Goal: Task Accomplishment & Management: Use online tool/utility

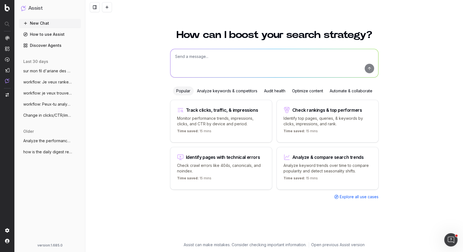
click at [191, 61] on textarea at bounding box center [274, 63] width 208 height 28
paste textarea "https://fr.loccitane.com/baume-a-tout-faire-cade-20BT075H20.html"
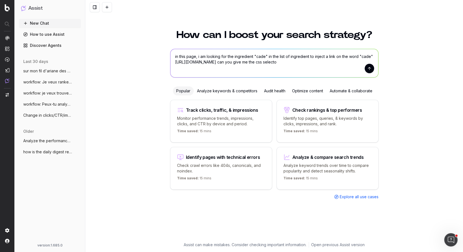
type textarea "in this page, i am looking for the ingredient "cade" in the list of ingredient …"
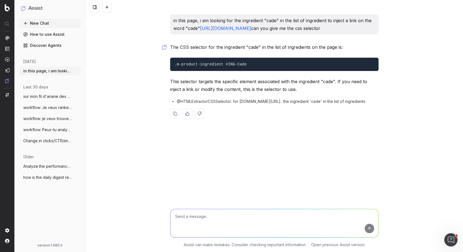
click at [251, 29] on link "https://fr.loccitane.com/baume-a-tout-faire-cade-20BT075H20.html" at bounding box center [225, 28] width 51 height 6
drag, startPoint x: 246, startPoint y: 73, endPoint x: 175, endPoint y: 72, distance: 70.4
click at [175, 71] on pre ".m-product-ingredient #ING-Cade" at bounding box center [274, 64] width 208 height 13
copy code ".m-product-ingredient #ING-Cade"
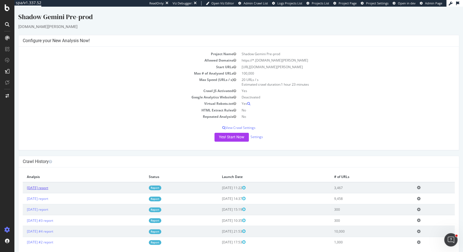
click at [41, 186] on link "2025 Oct. 1st report" at bounding box center [37, 187] width 21 height 5
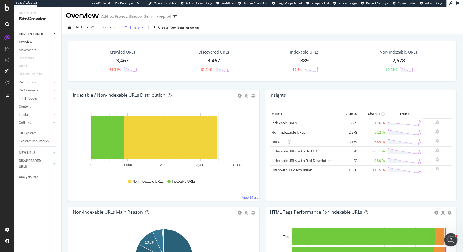
click at [139, 27] on div "Filters" at bounding box center [134, 27] width 9 height 5
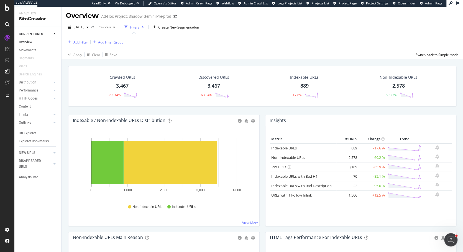
click at [77, 45] on div "Add Filter" at bounding box center [77, 42] width 22 height 6
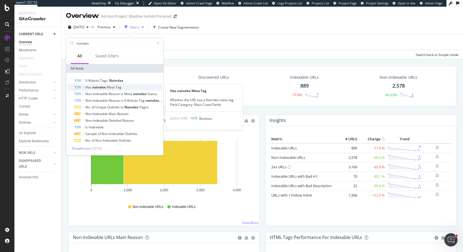
type input "noindex"
click at [99, 87] on span "noindex" at bounding box center [99, 87] width 14 height 5
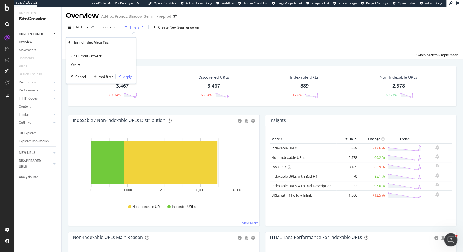
click at [127, 78] on div "Apply" at bounding box center [127, 76] width 9 height 5
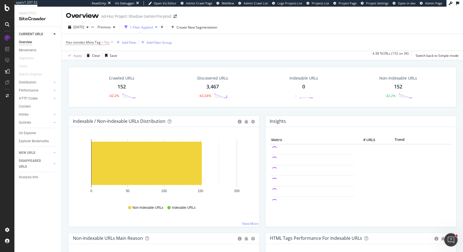
click at [123, 86] on div "152" at bounding box center [121, 86] width 8 height 7
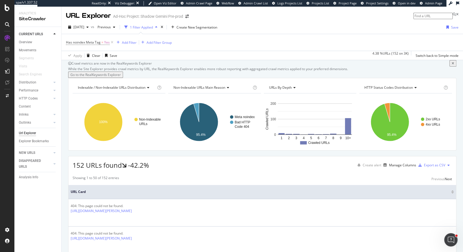
click at [284, 34] on div "Has noindex Meta Tag = Yes Add Filter Add Filter Group Apply Clear Save 4.38 % …" at bounding box center [261, 47] width 401 height 26
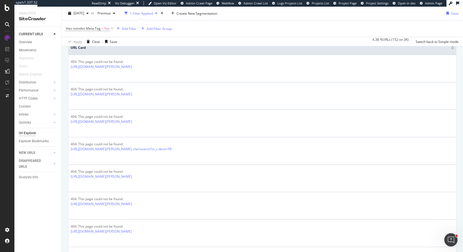
scroll to position [88, 0]
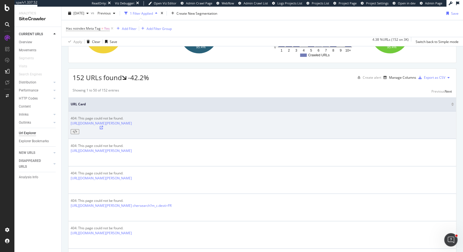
click at [103, 129] on icon at bounding box center [101, 127] width 3 height 3
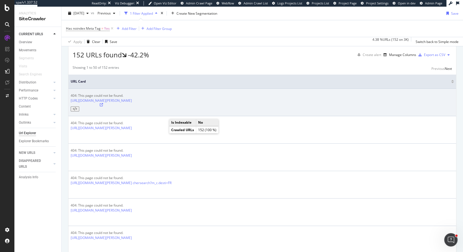
scroll to position [110, 0]
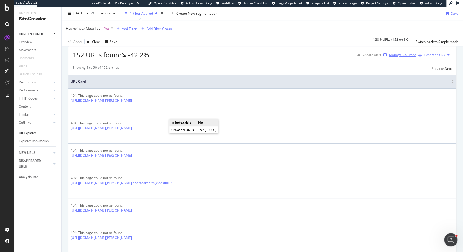
click at [394, 57] on div "Manage Columns" at bounding box center [402, 54] width 27 height 5
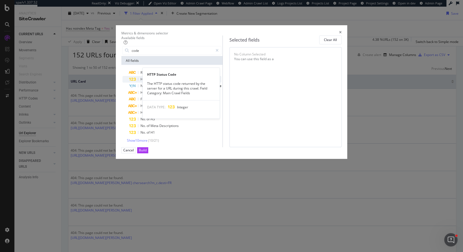
type input "code"
click at [160, 81] on span "Code" at bounding box center [164, 79] width 8 height 5
click at [147, 152] on div "Build" at bounding box center [143, 150] width 8 height 5
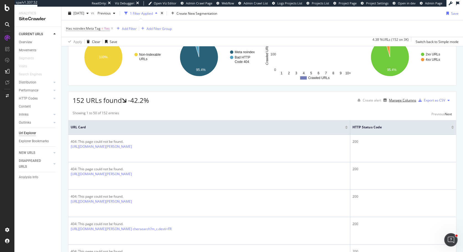
scroll to position [77, 0]
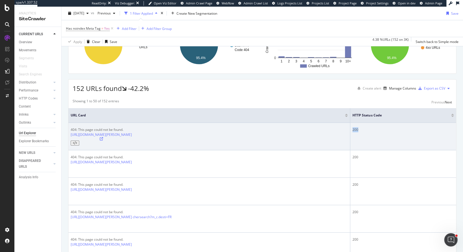
drag, startPoint x: 372, startPoint y: 153, endPoint x: 363, endPoint y: 153, distance: 8.9
click at [363, 150] on td "200" at bounding box center [403, 136] width 106 height 27
drag, startPoint x: 72, startPoint y: 153, endPoint x: 123, endPoint y: 153, distance: 50.4
click at [123, 132] on div "404: This page could not be found." at bounding box center [101, 129] width 61 height 5
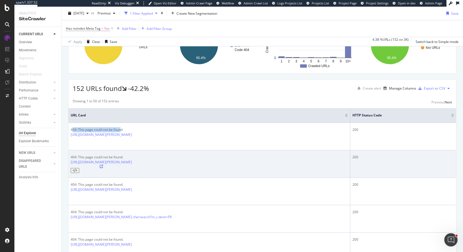
click at [103, 168] on icon at bounding box center [101, 166] width 3 height 3
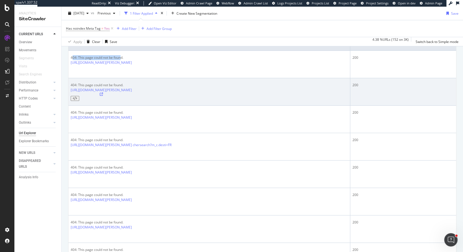
scroll to position [148, 0]
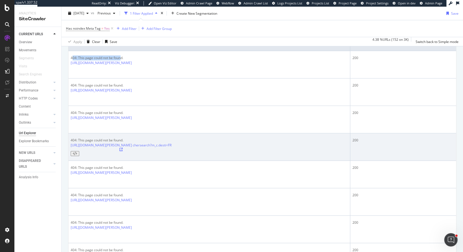
click at [123, 148] on icon at bounding box center [120, 149] width 3 height 3
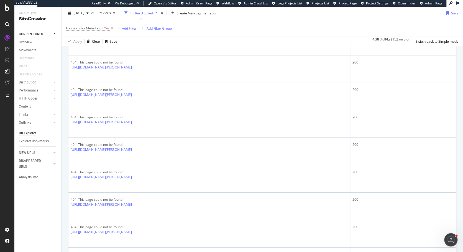
scroll to position [389, 0]
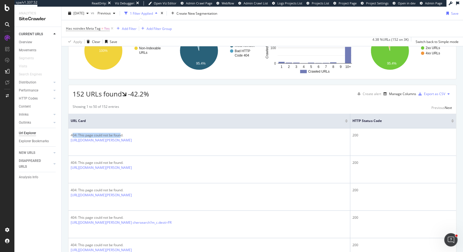
scroll to position [4, 0]
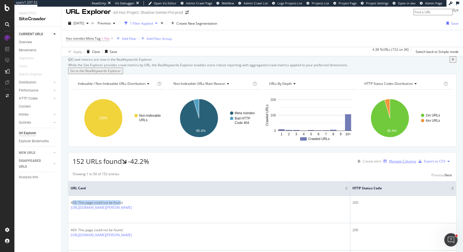
click at [398, 163] on div "Manage Columns" at bounding box center [402, 161] width 27 height 5
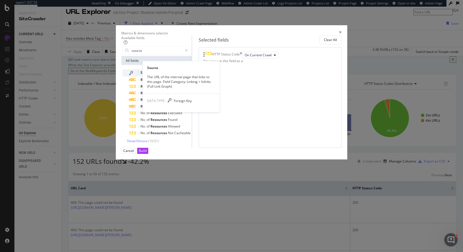
type input "source"
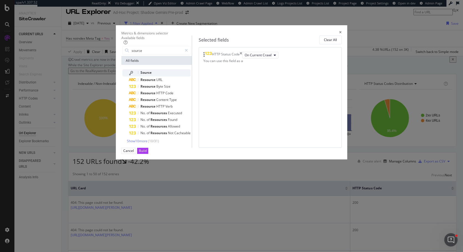
click at [140, 75] on span "Source" at bounding box center [145, 72] width 11 height 5
click at [244, 66] on div "Select a field (mandatory)" at bounding box center [234, 61] width 20 height 9
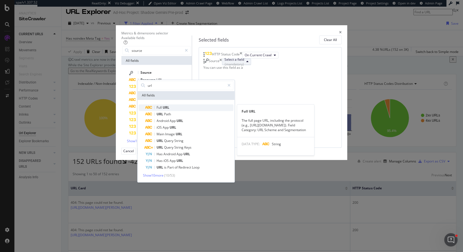
type input "url"
click at [233, 111] on span "Full URL" at bounding box center [189, 107] width 88 height 7
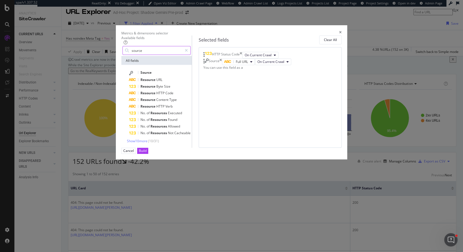
click at [169, 55] on input "source" at bounding box center [156, 50] width 51 height 8
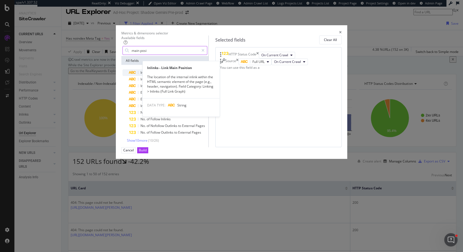
type input "main posi"
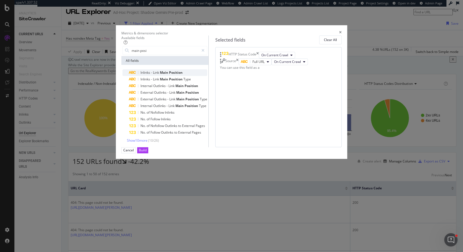
click at [172, 75] on span "Position" at bounding box center [176, 72] width 14 height 5
click at [147, 152] on div "Build" at bounding box center [143, 150] width 8 height 5
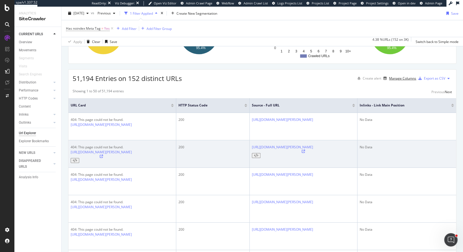
scroll to position [111, 0]
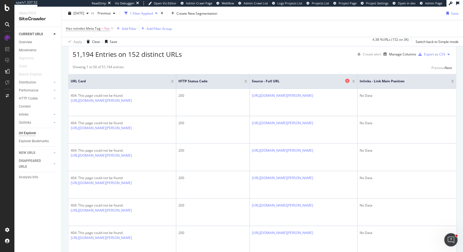
click at [349, 83] on icon at bounding box center [347, 81] width 4 height 4
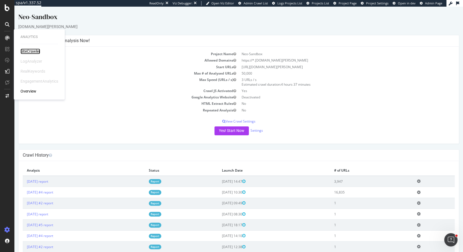
click at [32, 52] on div "SiteCrawler" at bounding box center [30, 51] width 20 height 6
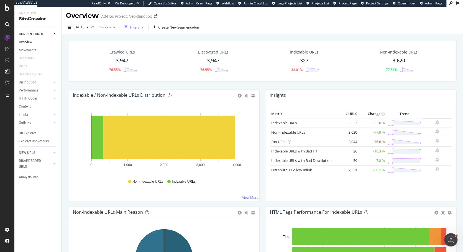
click at [146, 27] on div "button" at bounding box center [142, 26] width 7 height 3
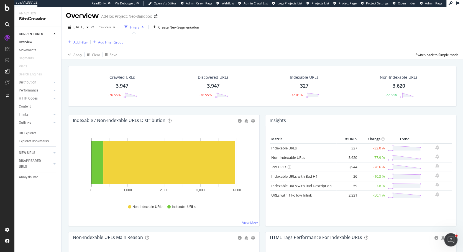
click at [85, 43] on div "Add Filter" at bounding box center [80, 42] width 15 height 5
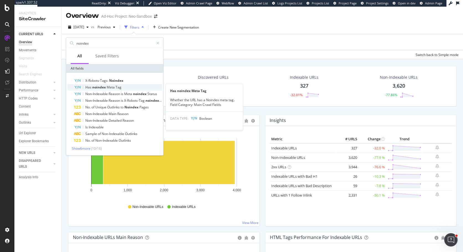
type input "noindex"
click at [95, 85] on span "noindex" at bounding box center [99, 87] width 14 height 5
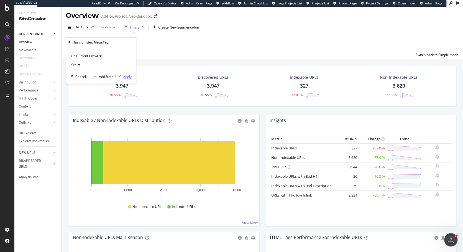
click at [126, 75] on div "Apply" at bounding box center [127, 76] width 9 height 5
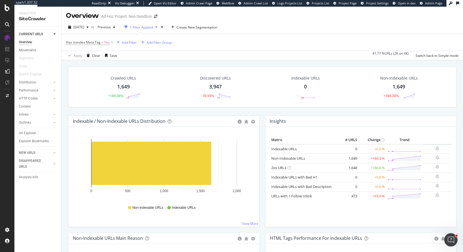
click at [124, 86] on div "1,649" at bounding box center [123, 86] width 12 height 7
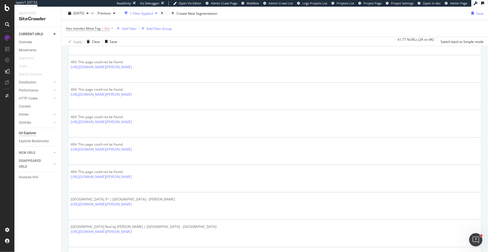
scroll to position [557, 0]
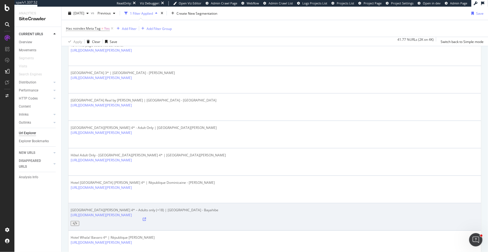
scroll to position [660, 0]
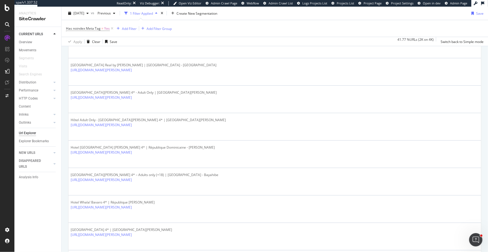
scroll to position [690, 0]
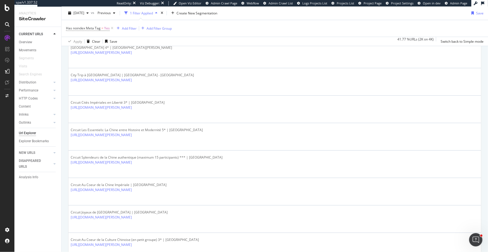
scroll to position [880, 0]
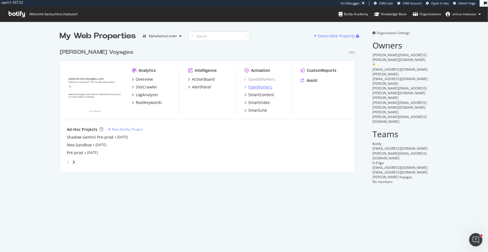
click at [256, 88] on div "PageWorkers" at bounding box center [260, 87] width 24 height 6
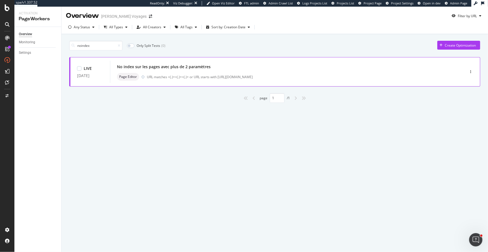
click at [212, 75] on div "URL matches =(.)+=(.)+=(.)+ or URL starts with [URL][DOMAIN_NAME]" at bounding box center [294, 77] width 294 height 5
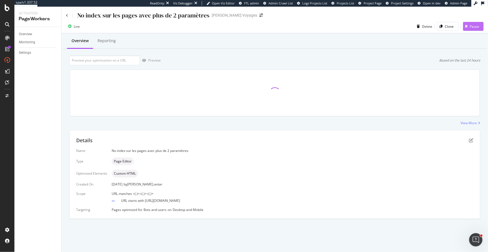
click at [467, 27] on icon "button" at bounding box center [466, 26] width 2 height 3
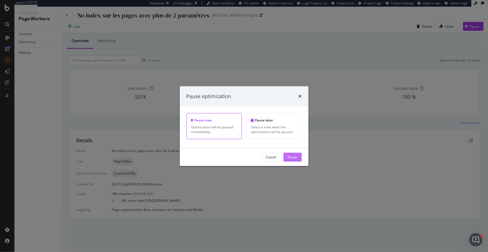
click at [293, 158] on div "Pause" at bounding box center [292, 157] width 9 height 5
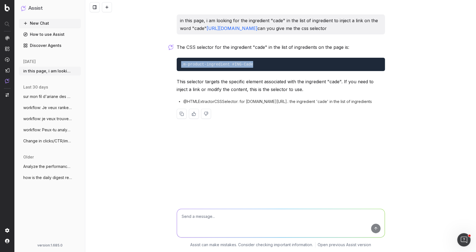
click at [39, 23] on button "New Chat" at bounding box center [50, 23] width 62 height 9
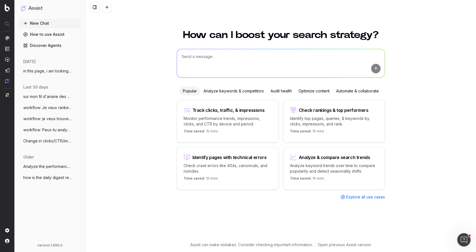
click at [199, 62] on textarea at bounding box center [281, 63] width 208 height 28
paste textarea "[URL][DOMAIN_NAME]"
click at [196, 63] on textarea "sur cette page [URL][DOMAIN_NAME] j'ai beosin du css selector des éléments suiv…" at bounding box center [281, 63] width 208 height 28
click at [196, 68] on textarea "sur cette page [URL][DOMAIN_NAME] j'ai besoin du css selector des éléments suiv…" at bounding box center [281, 63] width 208 height 28
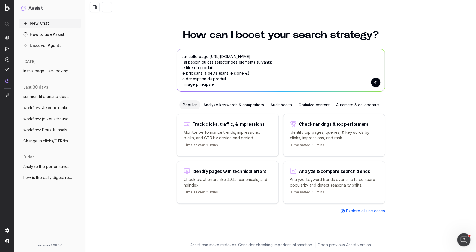
click at [258, 72] on textarea "sur cette page [URL][DOMAIN_NAME] j'ai besoin du css selector des éléments suiv…" at bounding box center [281, 70] width 208 height 42
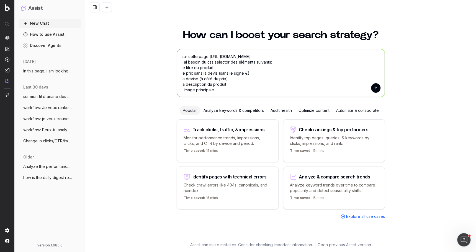
click at [257, 92] on textarea "sur cette page [URL][DOMAIN_NAME] j'ai besoin du css selector des éléments suiv…" at bounding box center [281, 73] width 208 height 48
type textarea "sur cette page [URL][DOMAIN_NAME] j'ai besoin du css selector des éléments suiv…"
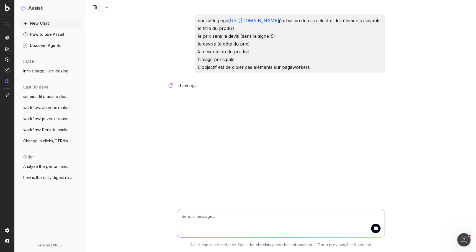
scroll to position [0, 0]
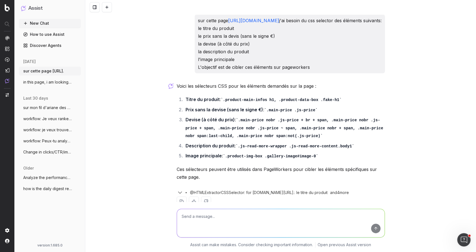
scroll to position [20, 0]
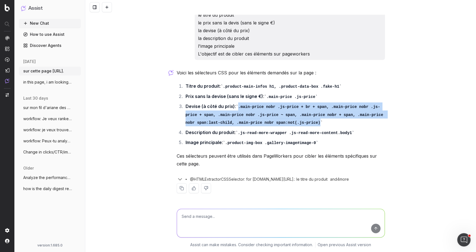
drag, startPoint x: 320, startPoint y: 125, endPoint x: 240, endPoint y: 106, distance: 81.7
click at [240, 106] on code ".main-price nobr .js-price + br + span, .main-price nobr .js-price + span, .mai…" at bounding box center [286, 114] width 200 height 20
click at [331, 108] on code ".main-price nobr .js-price + br + span, .main-price nobr .js-price + span, .mai…" at bounding box center [286, 114] width 200 height 20
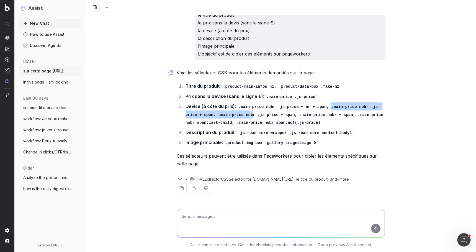
drag, startPoint x: 332, startPoint y: 108, endPoint x: 254, endPoint y: 115, distance: 78.7
click at [254, 115] on code ".main-price nobr .js-price + br + span, .main-price nobr .js-price + span, .mai…" at bounding box center [286, 114] width 200 height 20
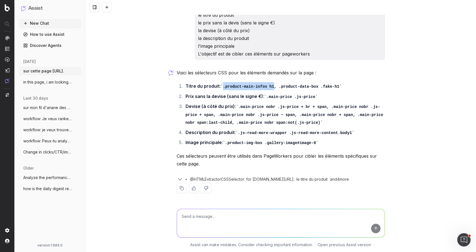
drag, startPoint x: 276, startPoint y: 87, endPoint x: 225, endPoint y: 88, distance: 51.3
click at [225, 88] on code ".product-main-infos h1, .product-data-box .fake-h1" at bounding box center [281, 86] width 121 height 4
copy code ".product-main-infos h1"
drag, startPoint x: 323, startPoint y: 87, endPoint x: 340, endPoint y: 87, distance: 17.7
click at [340, 87] on code ".product-main-infos h1, .product-data-box .fake-h1" at bounding box center [281, 86] width 121 height 4
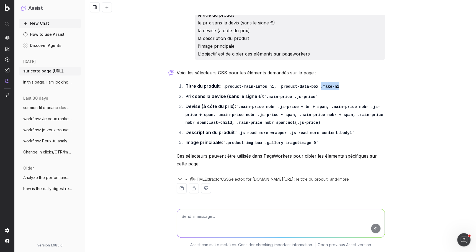
copy code ".fake-h1"
drag, startPoint x: 320, startPoint y: 89, endPoint x: 281, endPoint y: 89, distance: 39.1
click at [281, 89] on code ".product-main-infos h1, .product-data-box .fake-h1" at bounding box center [281, 86] width 121 height 4
copy code ".product-data-box"
drag, startPoint x: 342, startPoint y: 87, endPoint x: 324, endPoint y: 87, distance: 18.0
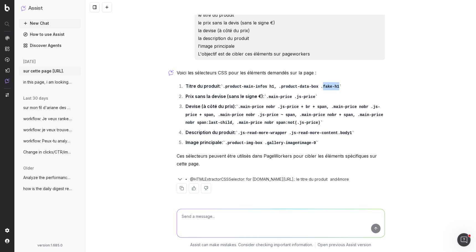
click at [324, 87] on code ".product-main-infos h1, .product-data-box .fake-h1" at bounding box center [281, 86] width 121 height 4
drag, startPoint x: 277, startPoint y: 88, endPoint x: 227, endPoint y: 88, distance: 49.6
click at [227, 88] on code ".product-main-infos h1, .product-data-box .fake-h1" at bounding box center [281, 86] width 121 height 4
drag, startPoint x: 281, startPoint y: 88, endPoint x: 319, endPoint y: 88, distance: 38.2
click at [319, 88] on code ".product-main-infos h1, .product-data-box .fake-h1" at bounding box center [281, 86] width 121 height 4
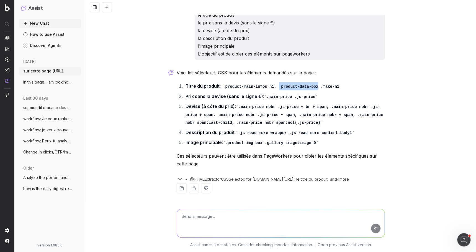
copy code ".product-data-box"
click at [288, 87] on code ".product-main-infos h1, .product-data-box .fake-h1" at bounding box center [281, 86] width 121 height 4
drag, startPoint x: 281, startPoint y: 87, endPoint x: 319, endPoint y: 87, distance: 38.2
click at [319, 87] on code ".product-main-infos h1, .product-data-box .fake-h1" at bounding box center [281, 86] width 121 height 4
drag, startPoint x: 339, startPoint y: 86, endPoint x: 326, endPoint y: 86, distance: 12.7
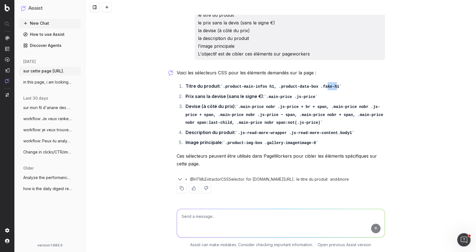
click at [326, 86] on code ".product-main-infos h1, .product-data-box .fake-h1" at bounding box center [281, 86] width 121 height 4
drag, startPoint x: 275, startPoint y: 87, endPoint x: 225, endPoint y: 86, distance: 50.4
click at [225, 86] on code ".product-main-infos h1, .product-data-box .fake-h1" at bounding box center [281, 86] width 121 height 4
drag, startPoint x: 321, startPoint y: 88, endPoint x: 280, endPoint y: 87, distance: 40.2
click at [280, 87] on code ".product-main-infos h1, .product-data-box .fake-h1" at bounding box center [281, 86] width 121 height 4
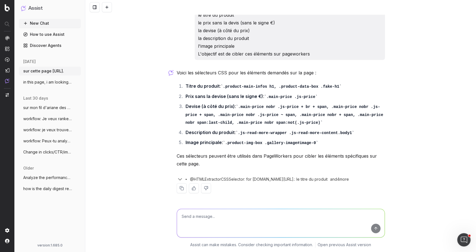
click at [322, 86] on code ".product-main-infos h1, .product-data-box .fake-h1" at bounding box center [281, 86] width 121 height 4
drag, startPoint x: 279, startPoint y: 87, endPoint x: 340, endPoint y: 87, distance: 60.9
click at [340, 87] on code ".product-main-infos h1, .product-data-box .fake-h1" at bounding box center [281, 86] width 121 height 4
copy code ".product-data-box .fake-h1"
drag, startPoint x: 268, startPoint y: 97, endPoint x: 317, endPoint y: 95, distance: 49.1
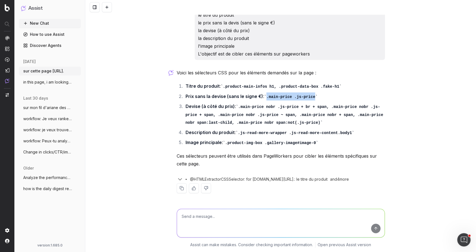
click at [317, 95] on code ".main-price .js-price" at bounding box center [290, 96] width 53 height 4
copy code ".main-price .js-price"
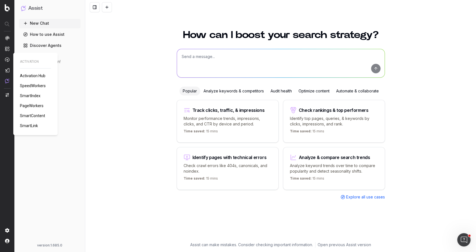
click at [7, 60] on img at bounding box center [7, 59] width 4 height 5
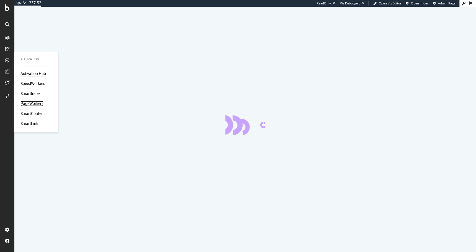
click at [29, 103] on div "PageWorkers" at bounding box center [31, 104] width 23 height 6
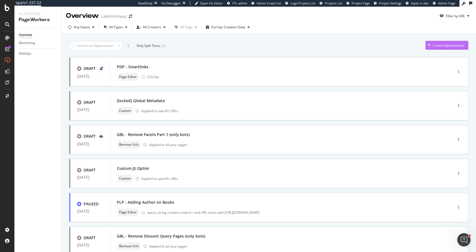
click at [434, 43] on div "Create Optimization" at bounding box center [448, 45] width 31 height 5
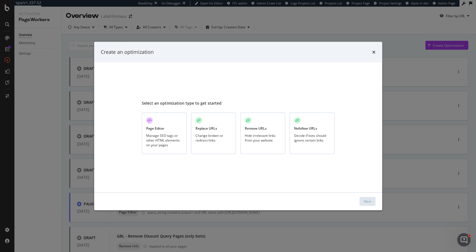
click at [176, 124] on div "Page Editor Manage SEO tags or other HTML elements on your pages" at bounding box center [164, 132] width 45 height 41
click at [364, 198] on div "Next" at bounding box center [367, 201] width 7 height 8
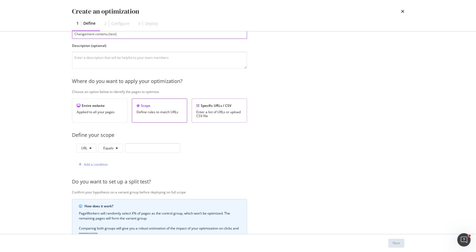
scroll to position [41, 0]
type input "Changement contenu (test)"
click at [144, 145] on input "modal" at bounding box center [152, 147] width 55 height 10
paste input "[URL][DOMAIN_NAME]"
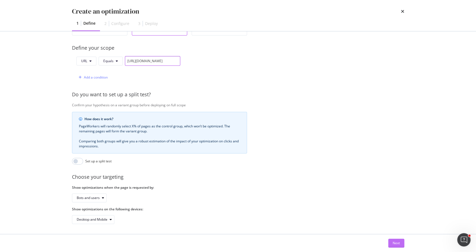
type input "[URL][DOMAIN_NAME]"
click at [395, 242] on div "Next" at bounding box center [396, 242] width 7 height 5
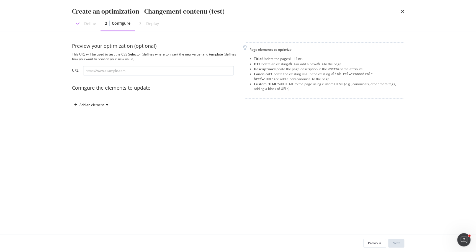
click at [125, 75] on div "Preview your optimization (optional) This URL will be used to test the CSS Sele…" at bounding box center [155, 75] width 166 height 67
click at [123, 73] on input "modal" at bounding box center [158, 71] width 151 height 10
paste input "[URL][DOMAIN_NAME]"
type input "[URL][DOMAIN_NAME]"
click at [98, 104] on div "Add an element" at bounding box center [92, 104] width 24 height 3
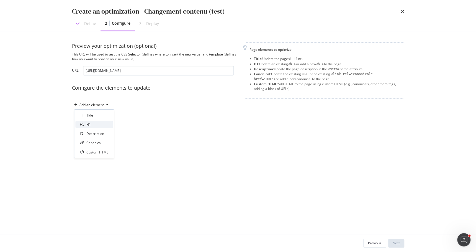
click at [89, 123] on div "H1" at bounding box center [88, 124] width 4 height 5
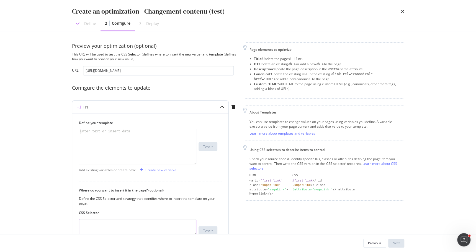
click at [116, 226] on textarea "modal" at bounding box center [137, 226] width 117 height 17
paste textarea ".product-main-infos h1"
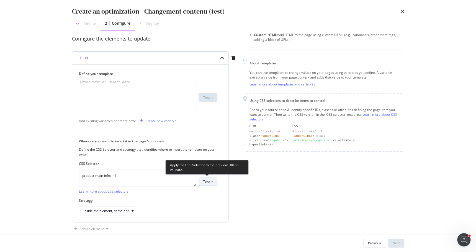
click at [210, 180] on div "Test it" at bounding box center [207, 181] width 9 height 5
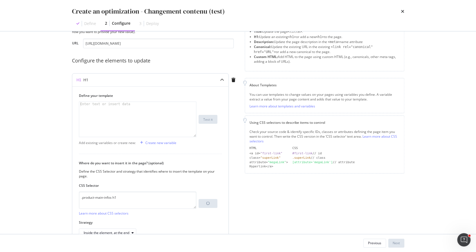
scroll to position [24, 0]
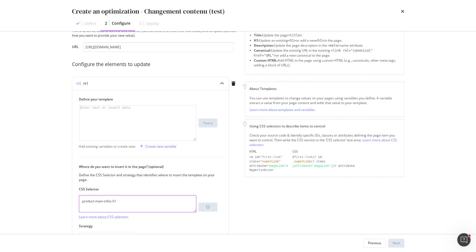
drag, startPoint x: 122, startPoint y: 203, endPoint x: 52, endPoint y: 201, distance: 69.6
click at [52, 201] on div "Create an optimization - Changement contenu (test) Define 2 Configure 3 Deploy …" at bounding box center [238, 126] width 476 height 252
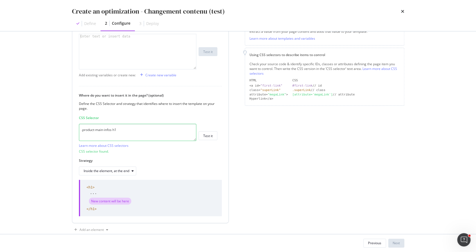
scroll to position [105, 0]
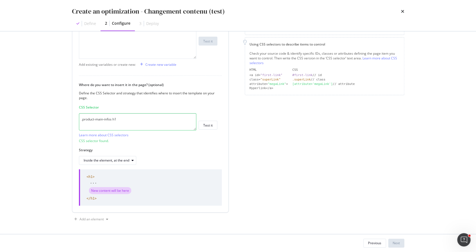
click at [122, 117] on textarea ".product-main-infos h1" at bounding box center [137, 121] width 117 height 17
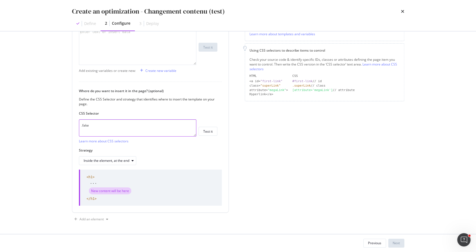
drag, startPoint x: 98, startPoint y: 124, endPoint x: 67, endPoint y: 124, distance: 30.7
click at [68, 124] on div "Preview your optimization (optional) This URL will be used to test the CSS Sele…" at bounding box center [238, 132] width 355 height 202
paste textarea "-h1"
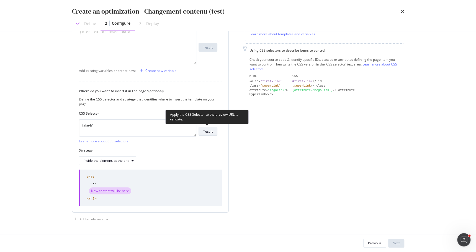
click at [212, 133] on div "Test it" at bounding box center [207, 131] width 9 height 8
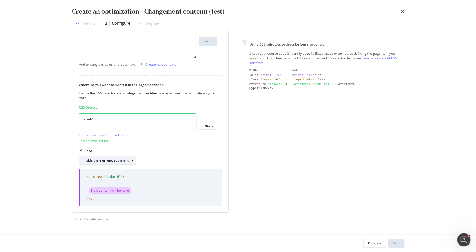
scroll to position [105, 0]
click at [106, 162] on div "Inside the element, at the end" at bounding box center [110, 161] width 52 height 8
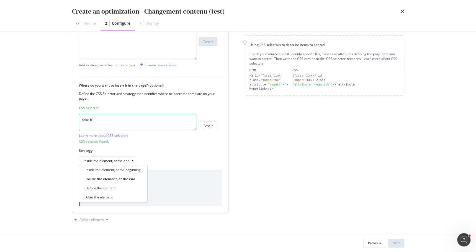
click at [189, 159] on div "Inside the element, at the end" at bounding box center [148, 160] width 139 height 9
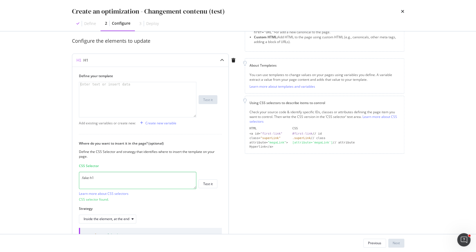
scroll to position [47, 0]
drag, startPoint x: 112, startPoint y: 181, endPoint x: 55, endPoint y: 176, distance: 57.8
click at [55, 176] on div "Create an optimization - Changement contenu (test) Define 2 Configure 3 Deploy …" at bounding box center [238, 126] width 476 height 252
paste textarea "product-data-box"
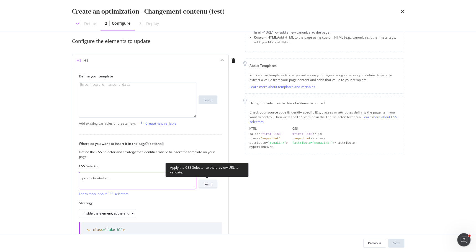
type textarea ".product-data-box"
click at [208, 183] on div "Test it" at bounding box center [207, 183] width 9 height 5
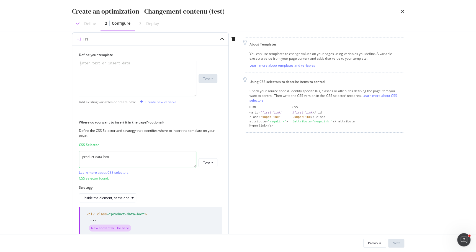
scroll to position [67, 0]
click at [154, 104] on div "Create new variable" at bounding box center [160, 102] width 31 height 5
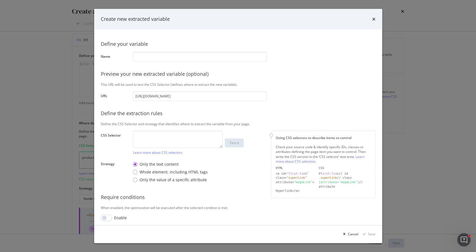
drag, startPoint x: 373, startPoint y: 20, endPoint x: 277, endPoint y: 70, distance: 109.2
click at [277, 71] on div "Create new extracted variable Define your variable Name Preview your new extrac…" at bounding box center [238, 126] width 288 height 234
click at [374, 17] on icon "times" at bounding box center [373, 19] width 3 height 4
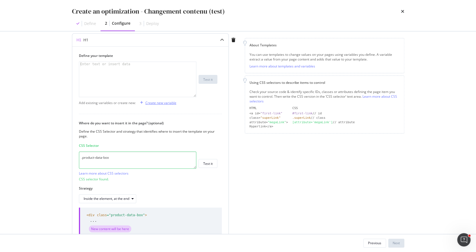
click at [165, 102] on div "Create new variable" at bounding box center [160, 102] width 31 height 5
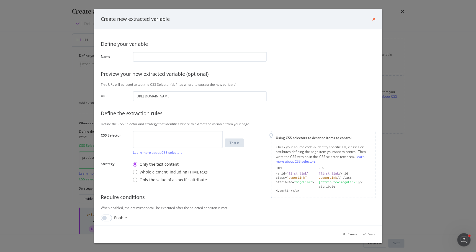
click at [373, 18] on icon "times" at bounding box center [373, 19] width 3 height 4
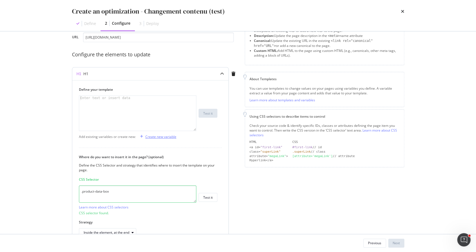
scroll to position [35, 0]
click at [173, 113] on div "modal" at bounding box center [137, 116] width 117 height 45
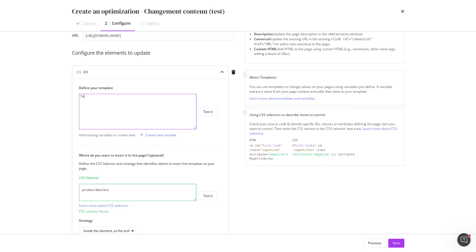
scroll to position [0, 0]
type textarea "test"
drag, startPoint x: 394, startPoint y: 243, endPoint x: 126, endPoint y: 111, distance: 299.2
click at [126, 111] on div "Create an optimization - Changement contenu (test) Define 2 Configure 3 Deploy …" at bounding box center [238, 126] width 476 height 252
click at [395, 242] on div "Next" at bounding box center [396, 242] width 7 height 5
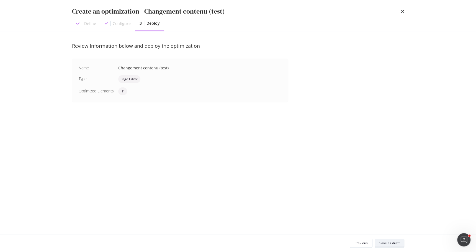
scroll to position [0, 0]
click at [395, 242] on div "Save as draft" at bounding box center [390, 242] width 20 height 5
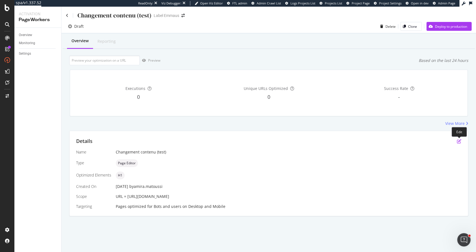
click at [458, 141] on icon "pen-to-square" at bounding box center [459, 141] width 4 height 4
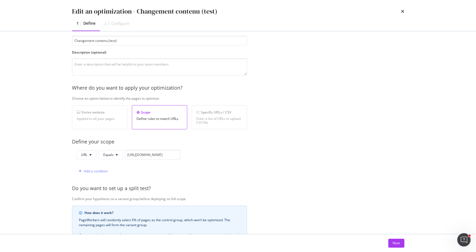
scroll to position [63, 0]
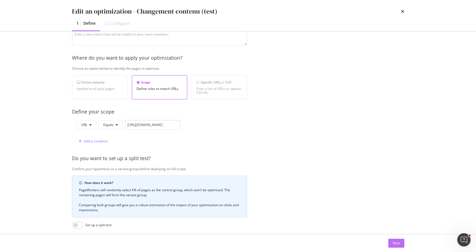
click at [393, 240] on div "Next" at bounding box center [396, 242] width 7 height 5
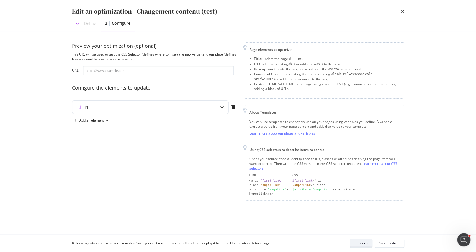
scroll to position [0, 0]
click at [212, 106] on div "H1" at bounding box center [150, 107] width 156 height 13
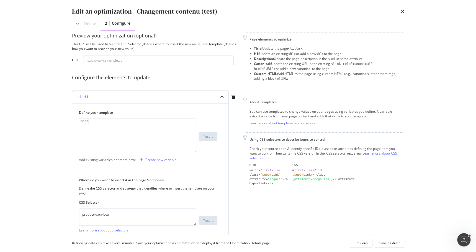
scroll to position [14, 0]
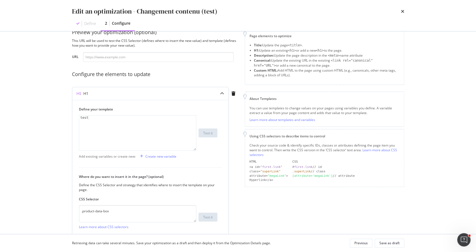
type textarea "test"
click at [119, 124] on div "test" at bounding box center [137, 137] width 117 height 45
click at [132, 58] on input "modal" at bounding box center [158, 57] width 151 height 10
paste input "[URL][DOMAIN_NAME]"
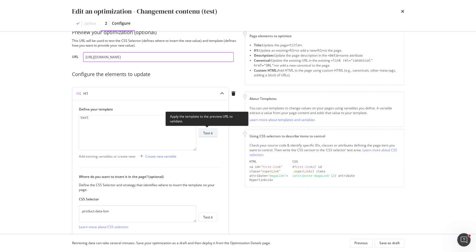
type input "[URL][DOMAIN_NAME]"
click at [212, 134] on div "Test it" at bounding box center [207, 132] width 9 height 5
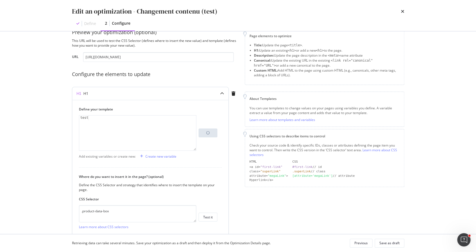
scroll to position [59, 0]
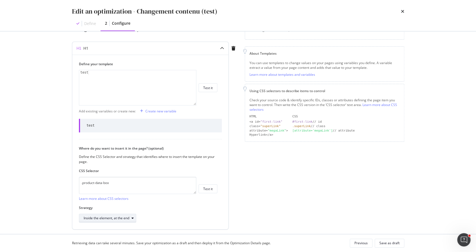
click at [116, 219] on div "Inside the element, at the end" at bounding box center [107, 217] width 46 height 3
click at [176, 213] on div "Inside the element, at the end" at bounding box center [148, 217] width 139 height 9
click at [124, 217] on div "Inside the element, at the end" at bounding box center [107, 217] width 46 height 3
click at [185, 203] on div "Where do you want to insert it in the page? (optional) Define the CSS Selector …" at bounding box center [150, 184] width 143 height 76
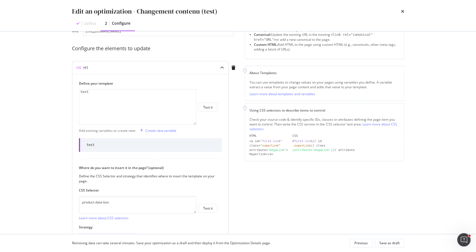
scroll to position [38, 0]
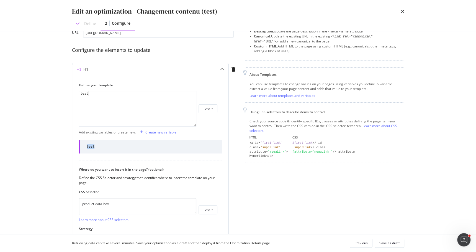
drag, startPoint x: 86, startPoint y: 145, endPoint x: 98, endPoint y: 145, distance: 12.2
click at [98, 145] on div "test" at bounding box center [150, 147] width 143 height 14
click at [89, 145] on div "test" at bounding box center [91, 146] width 8 height 5
drag, startPoint x: 87, startPoint y: 145, endPoint x: 94, endPoint y: 145, distance: 7.5
click at [94, 145] on div "test" at bounding box center [91, 146] width 8 height 5
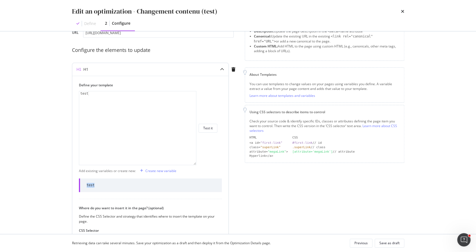
drag, startPoint x: 195, startPoint y: 124, endPoint x: 197, endPoint y: 163, distance: 38.8
click at [197, 163] on div "test 1 test XXXXXXXXXXXXXXXXXXXXXXXXXXXXXXXXXXXXXXXXXXXXXXXXXXXXXXXXXXXXXXXXXXX…" at bounding box center [148, 128] width 139 height 74
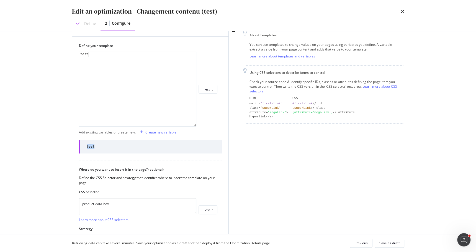
drag, startPoint x: 195, startPoint y: 125, endPoint x: 199, endPoint y: 185, distance: 60.9
click at [199, 126] on div "test 1 test XXXXXXXXXXXXXXXXXXXXXXXXXXXXXXXXXXXXXXXXXXXXXXXXXXXXXXXXXXXXXXXXXXX…" at bounding box center [148, 89] width 139 height 75
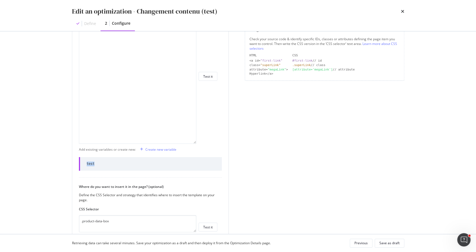
scroll to position [128, 0]
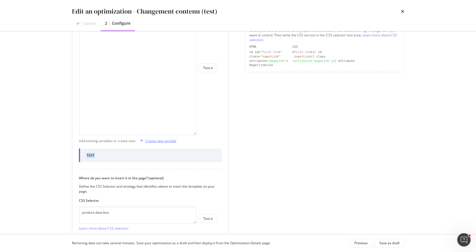
drag, startPoint x: 153, startPoint y: 140, endPoint x: 196, endPoint y: 142, distance: 42.7
click at [196, 142] on div "Add existing variables or create new: Create new variable" at bounding box center [150, 140] width 143 height 9
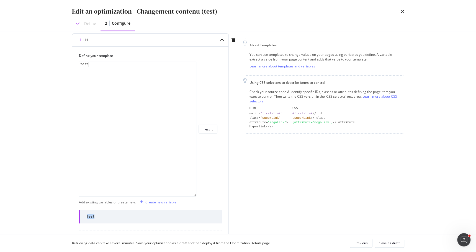
scroll to position [111, 0]
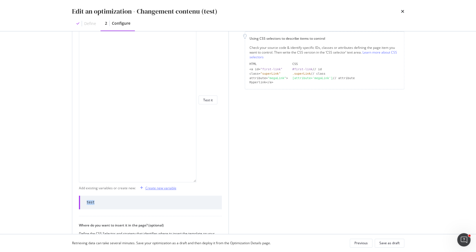
drag, startPoint x: 194, startPoint y: 150, endPoint x: 194, endPoint y: 179, distance: 29.6
click at [194, 180] on div "test 1 test XXXXXXXXXXXXXXXXXXXXXXXXXXXXXXXXXXXXXXXXXXXXXXXXXXXXXXXXXXXXXXXXXXX…" at bounding box center [137, 99] width 117 height 165
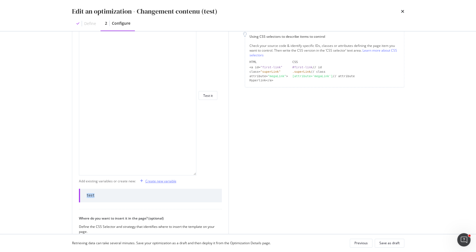
drag, startPoint x: 194, startPoint y: 178, endPoint x: 234, endPoint y: 173, distance: 39.9
click at [234, 174] on div "H1 Define your template test 1 test XXXXXXXXXXXXXXXXXXXXXXXXXXXXXXXXXXXXXXXXXXX…" at bounding box center [155, 144] width 166 height 314
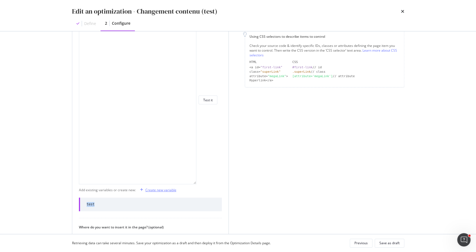
drag, startPoint x: 194, startPoint y: 173, endPoint x: 220, endPoint y: 182, distance: 27.6
click at [220, 182] on div "Define your template test 1 test XXXXXXXXXXXXXXXXXXXXXXXXXXXXXXXXXXXXXXXXXXXXXX…" at bounding box center [150, 95] width 143 height 177
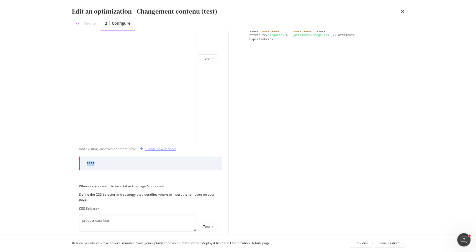
scroll to position [158, 0]
